Goal: Navigation & Orientation: Find specific page/section

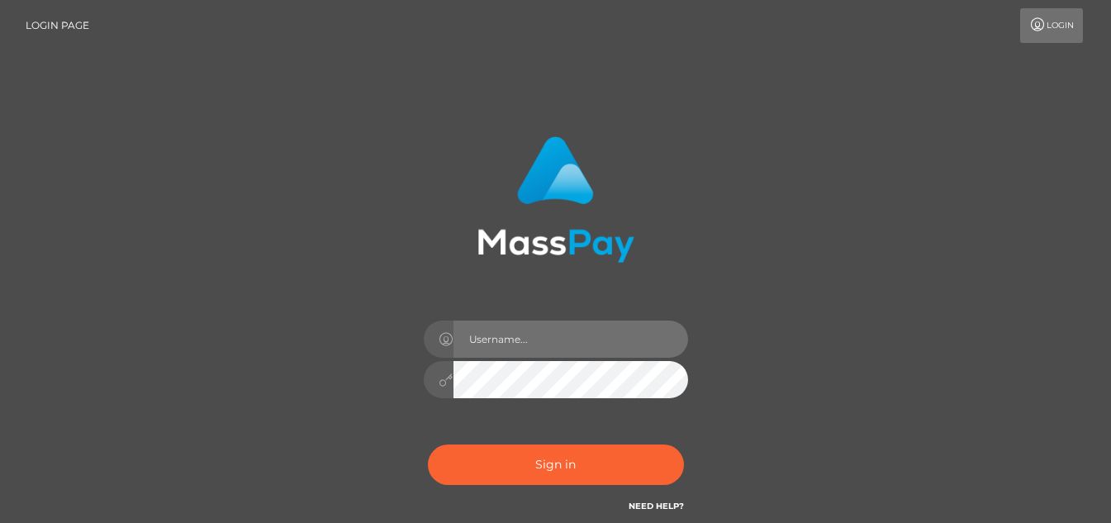
click at [498, 349] on input "text" at bounding box center [570, 338] width 235 height 37
type input "_Nina_Star_pt_"
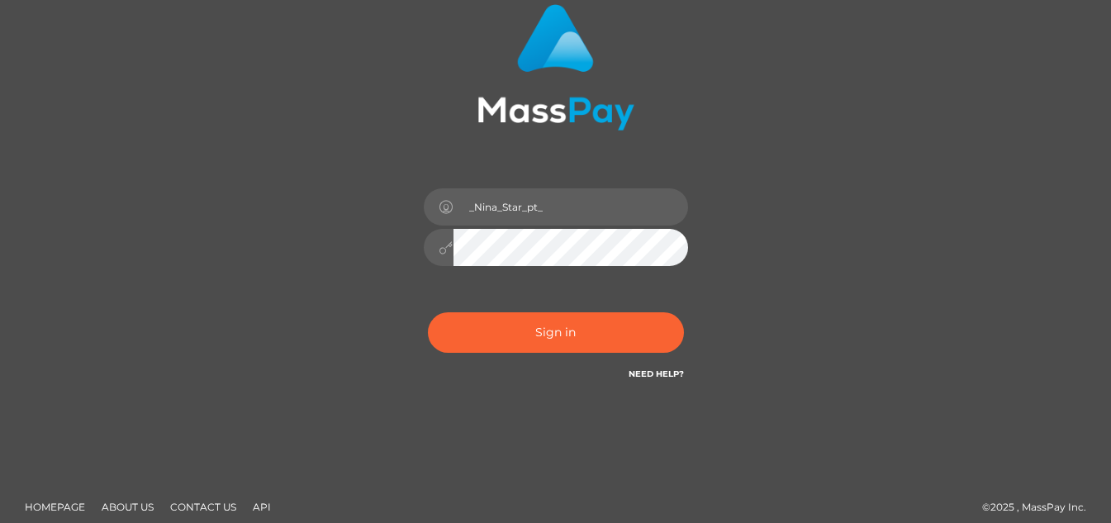
scroll to position [145, 0]
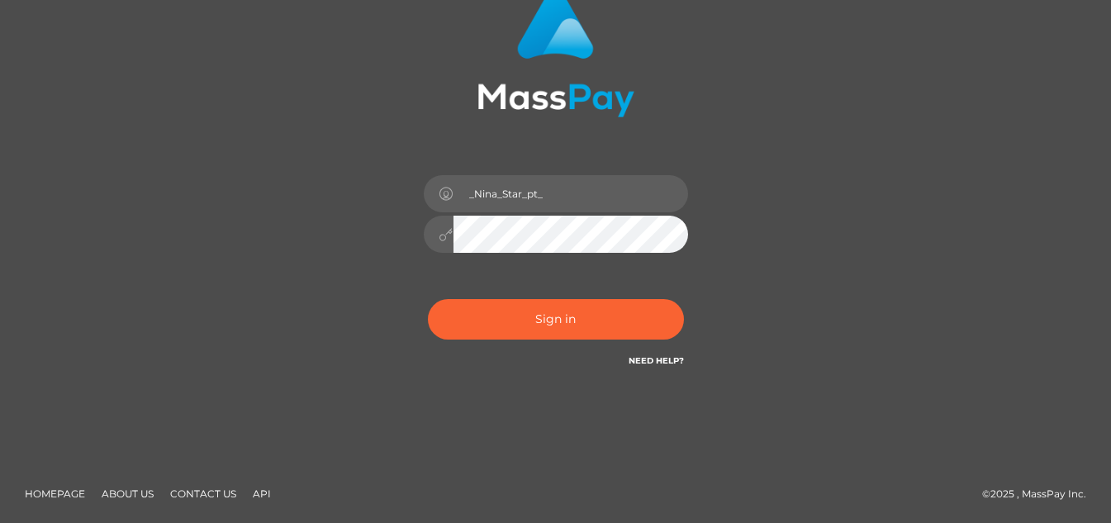
click at [654, 360] on link "Need Help?" at bounding box center [655, 360] width 55 height 11
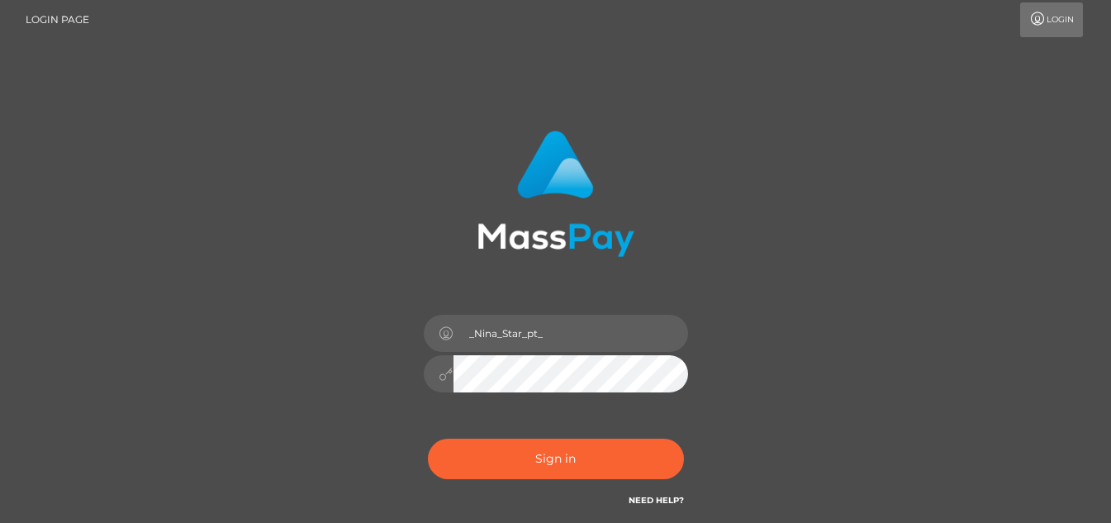
scroll to position [0, 0]
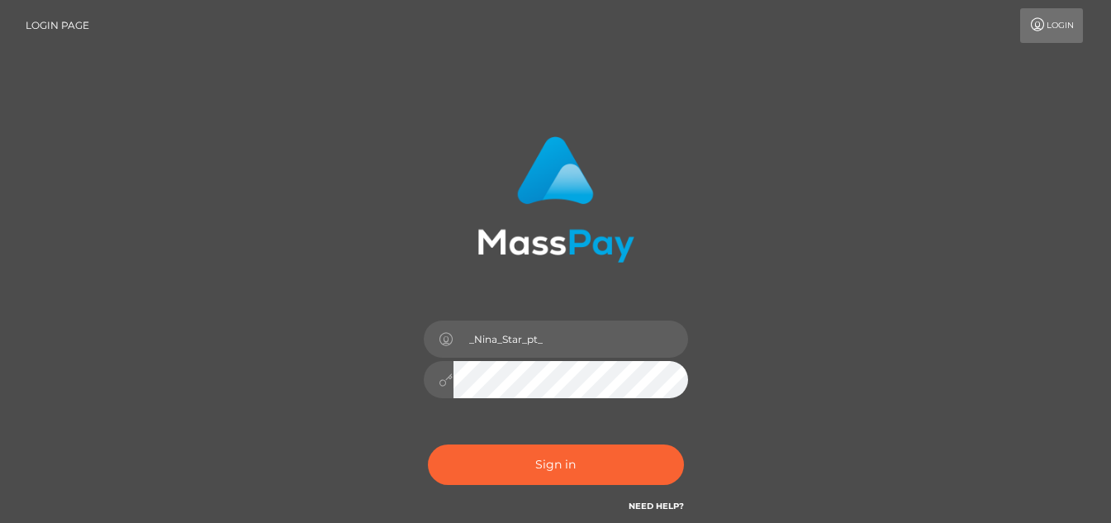
click at [660, 511] on h6 "Need Help?" at bounding box center [655, 505] width 55 height 14
click at [657, 508] on link "Need Help?" at bounding box center [655, 505] width 55 height 11
click at [643, 503] on link "Need Help?" at bounding box center [655, 505] width 55 height 11
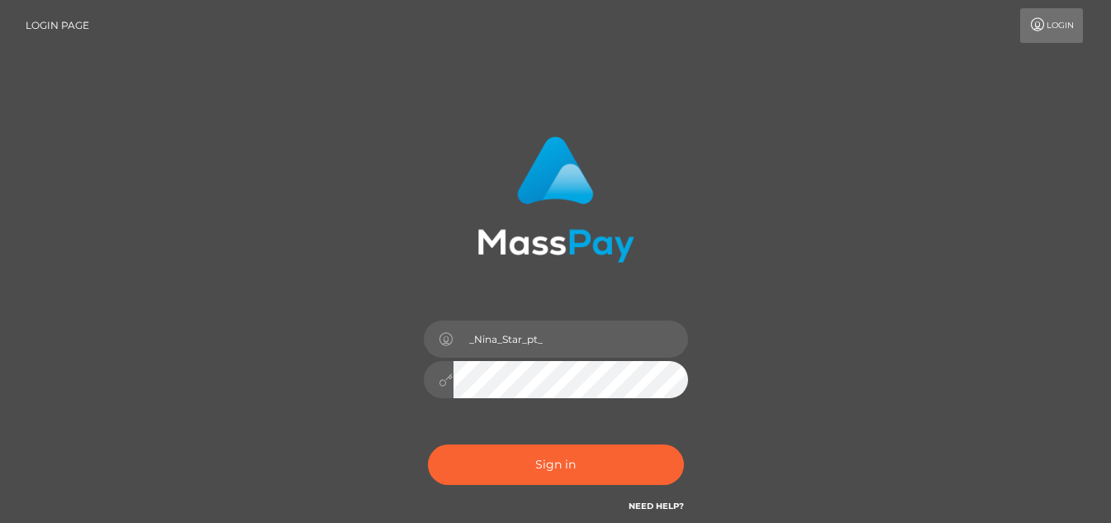
click at [643, 503] on link "Need Help?" at bounding box center [655, 505] width 55 height 11
click at [1056, 36] on link "Login" at bounding box center [1051, 25] width 63 height 35
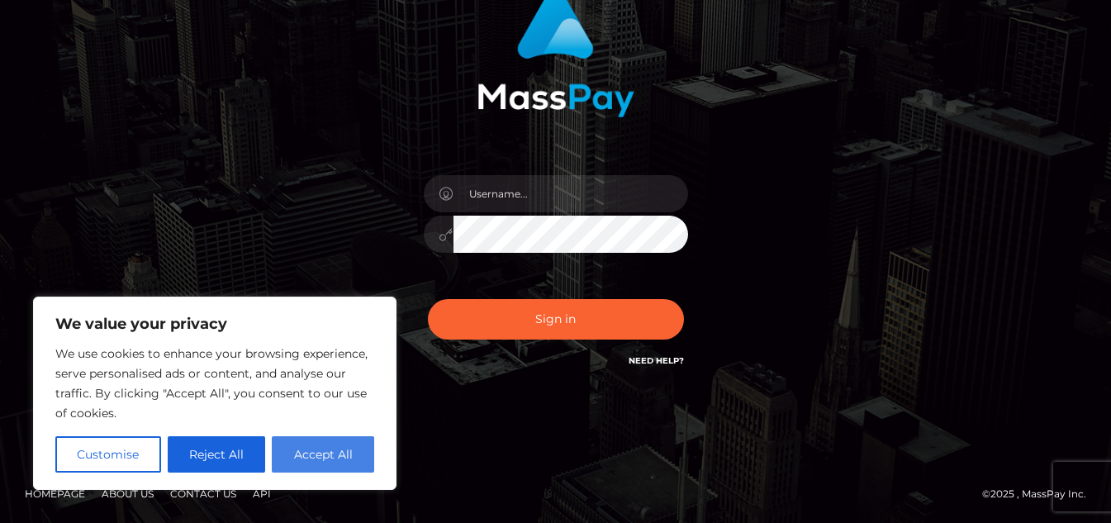
click at [303, 453] on button "Accept All" at bounding box center [323, 454] width 102 height 36
checkbox input "true"
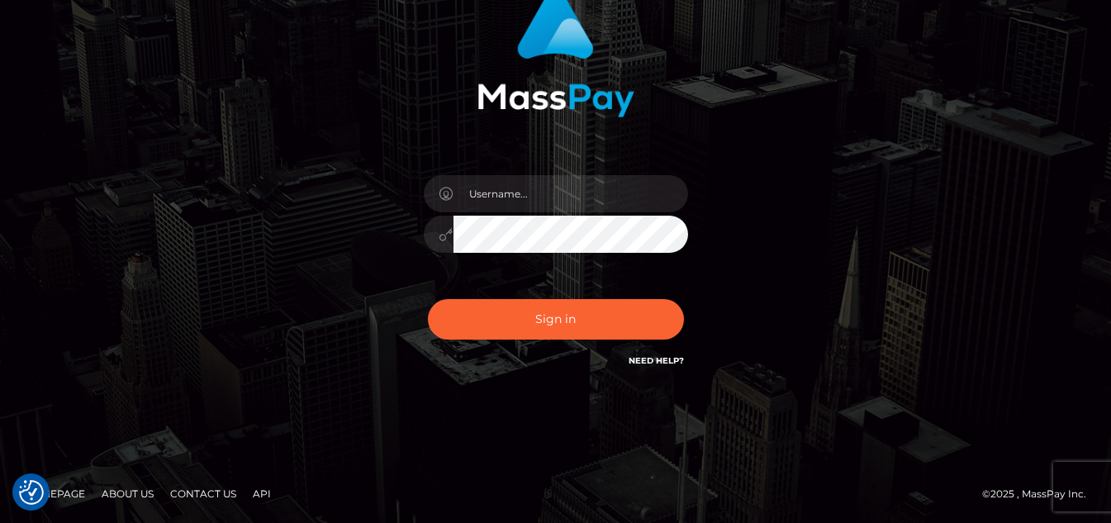
click at [666, 358] on link "Need Help?" at bounding box center [655, 360] width 55 height 11
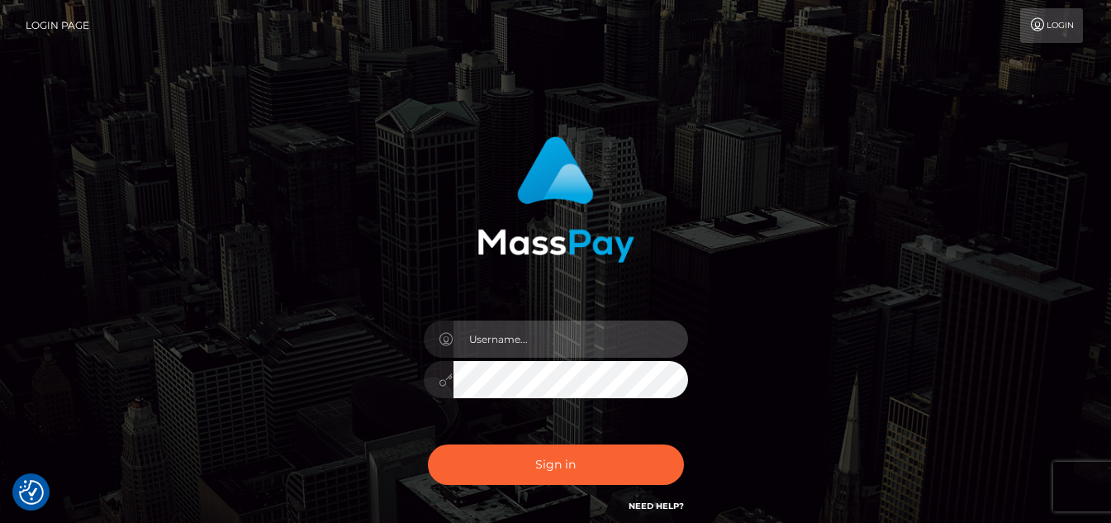
click at [563, 346] on input "text" at bounding box center [570, 338] width 235 height 37
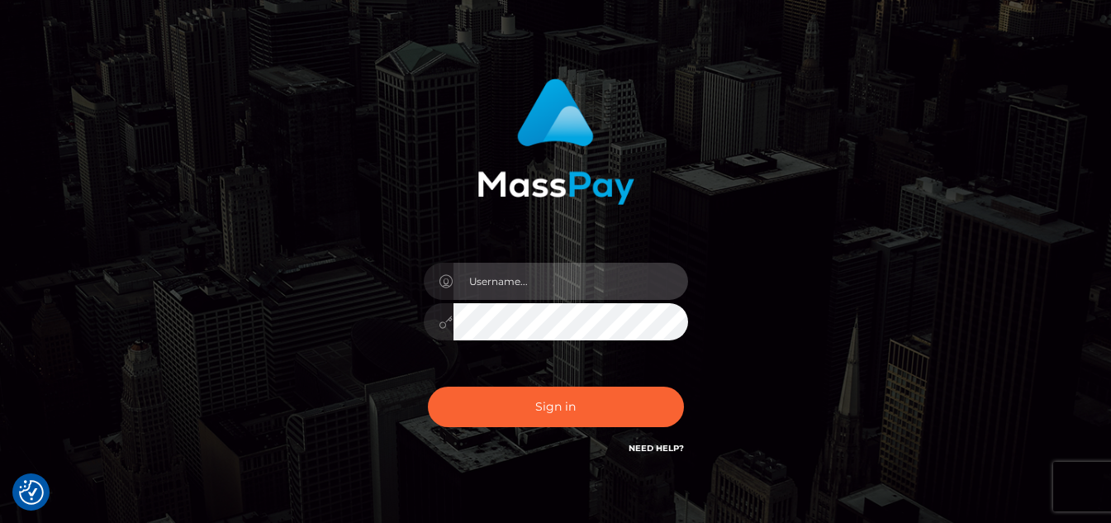
scroll to position [145, 0]
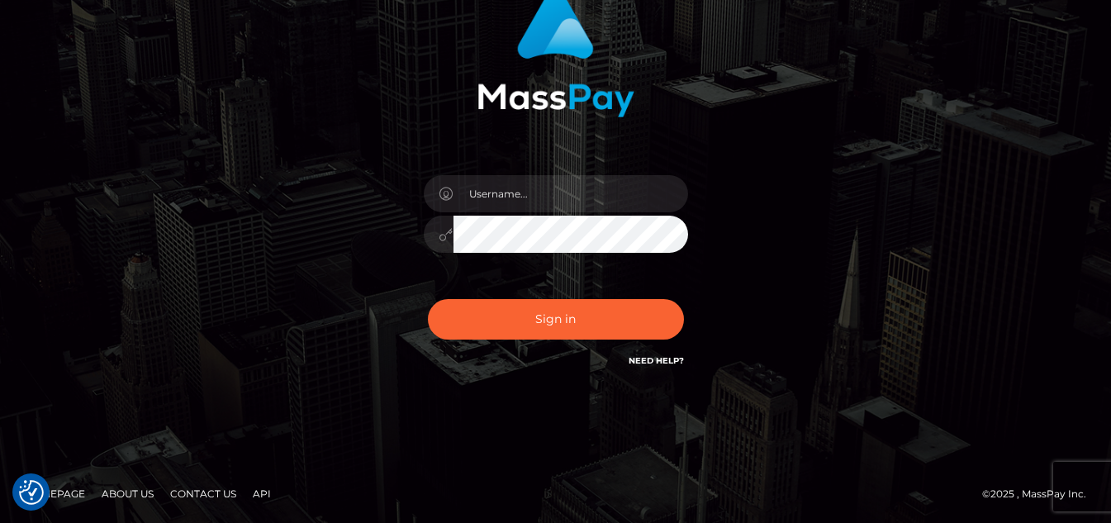
click at [641, 363] on link "Need Help?" at bounding box center [655, 360] width 55 height 11
click at [158, 491] on link "About Us" at bounding box center [127, 494] width 65 height 26
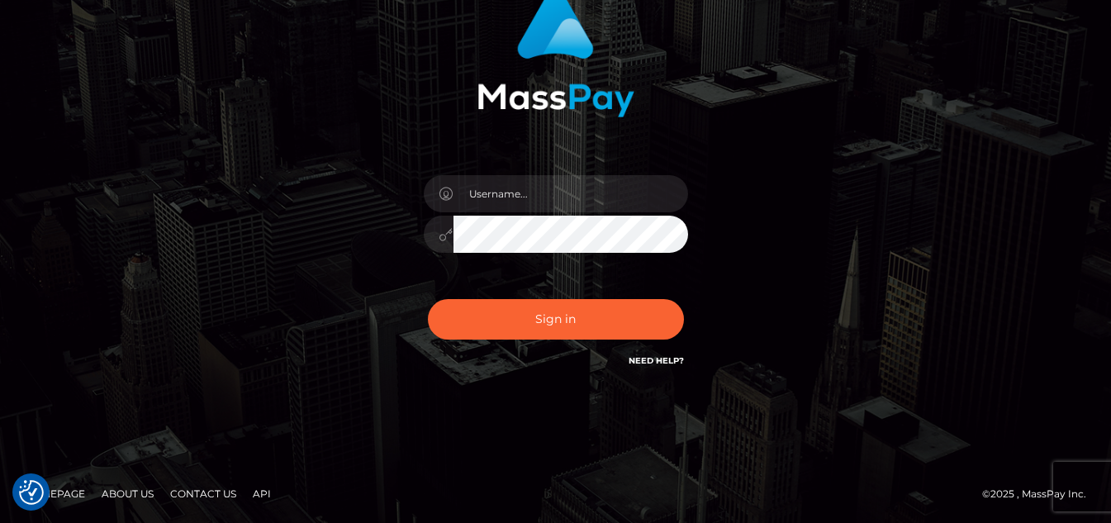
click at [143, 490] on link "About Us" at bounding box center [127, 494] width 65 height 26
